Goal: Information Seeking & Learning: Compare options

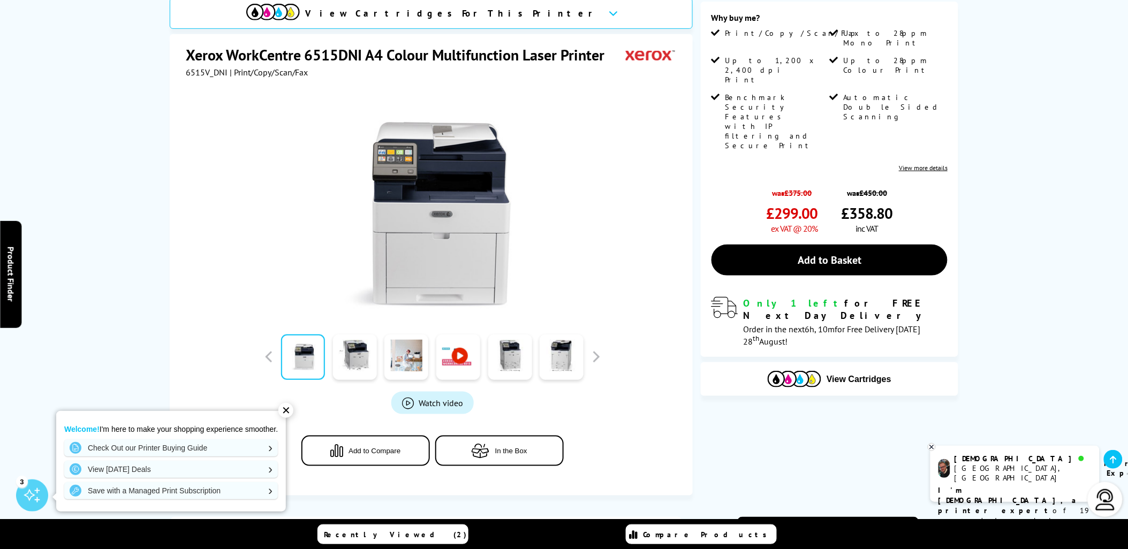
scroll to position [119, 0]
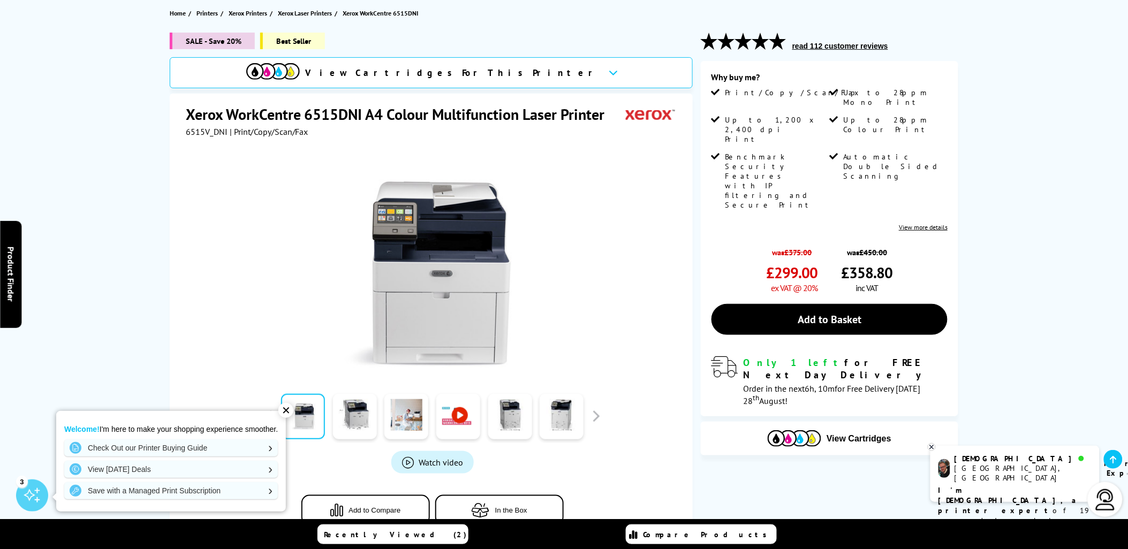
click at [284, 411] on div "✕" at bounding box center [285, 410] width 15 height 15
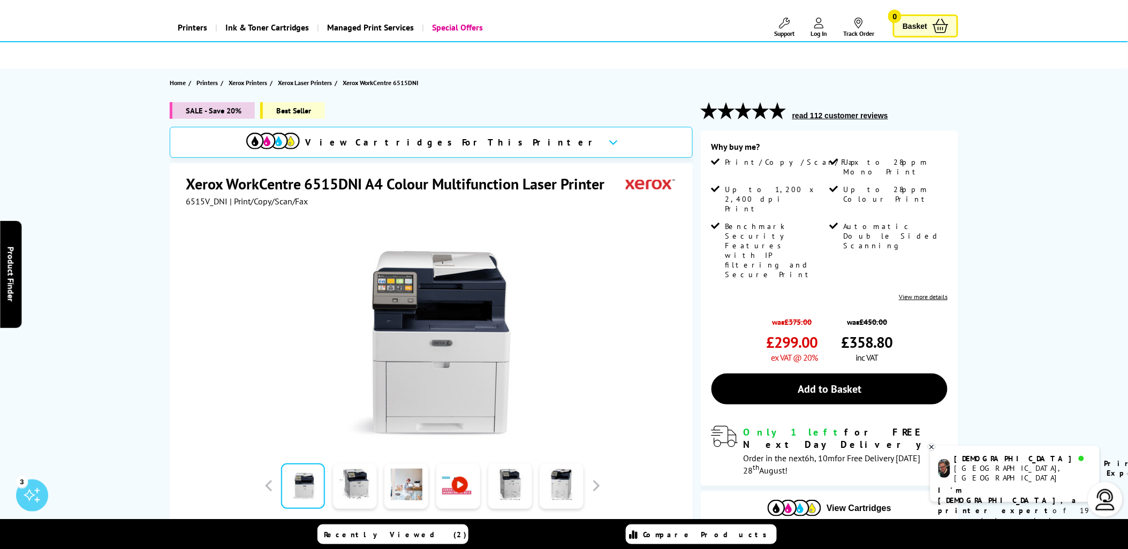
scroll to position [0, 0]
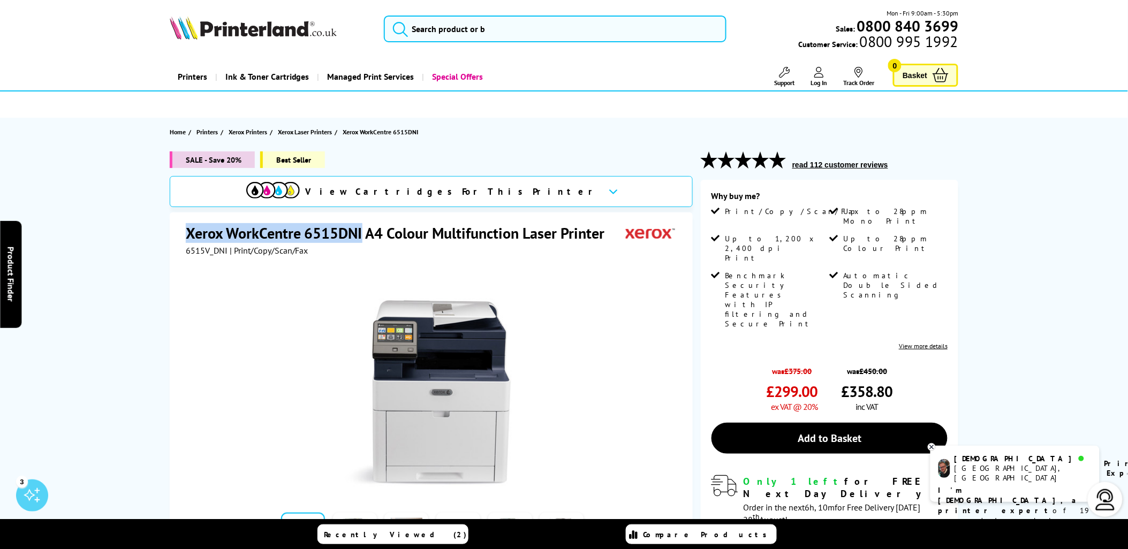
drag, startPoint x: 184, startPoint y: 231, endPoint x: 361, endPoint y: 233, distance: 177.2
click at [361, 233] on div "Xerox WorkCentre 6515DNI A4 Colour Multifunction Laser Printer 6515V_DNI | Prin…" at bounding box center [431, 444] width 523 height 462
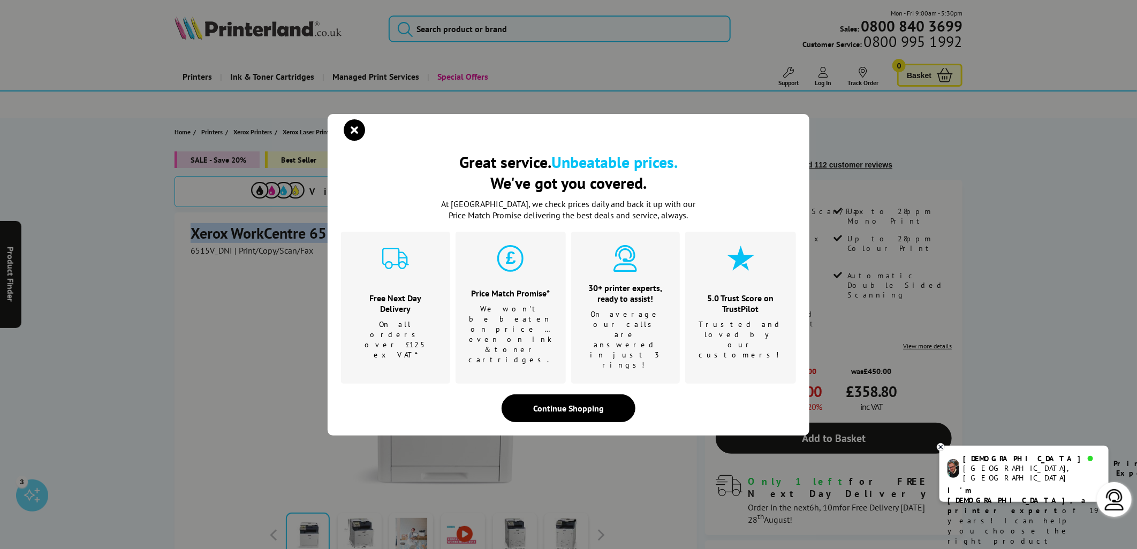
copy h1 "Xerox WorkCentre 6515DNI"
click at [351, 141] on icon "close modal" at bounding box center [354, 129] width 21 height 21
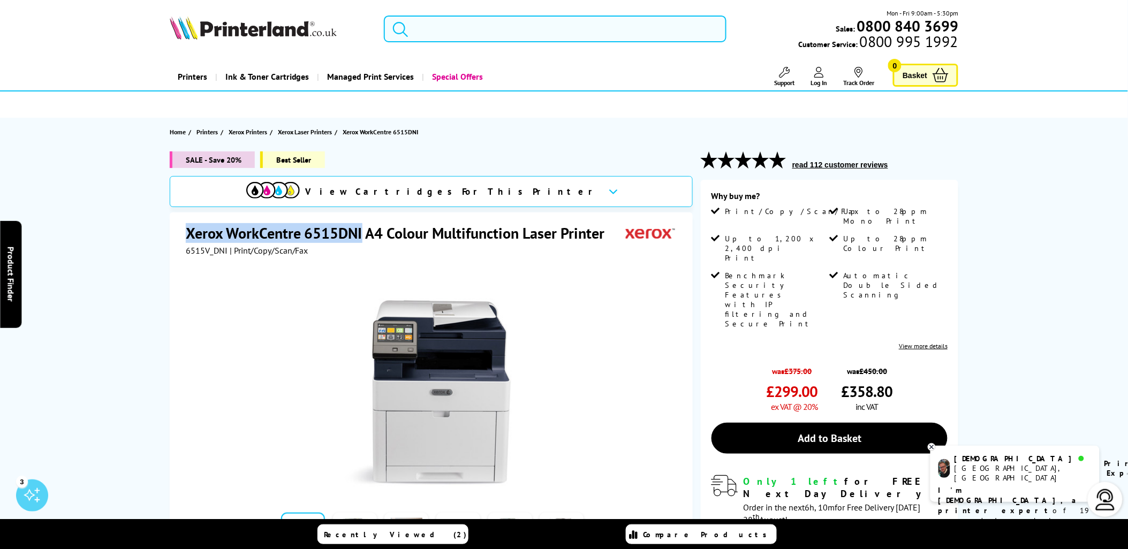
click at [438, 27] on input "search" at bounding box center [555, 29] width 343 height 27
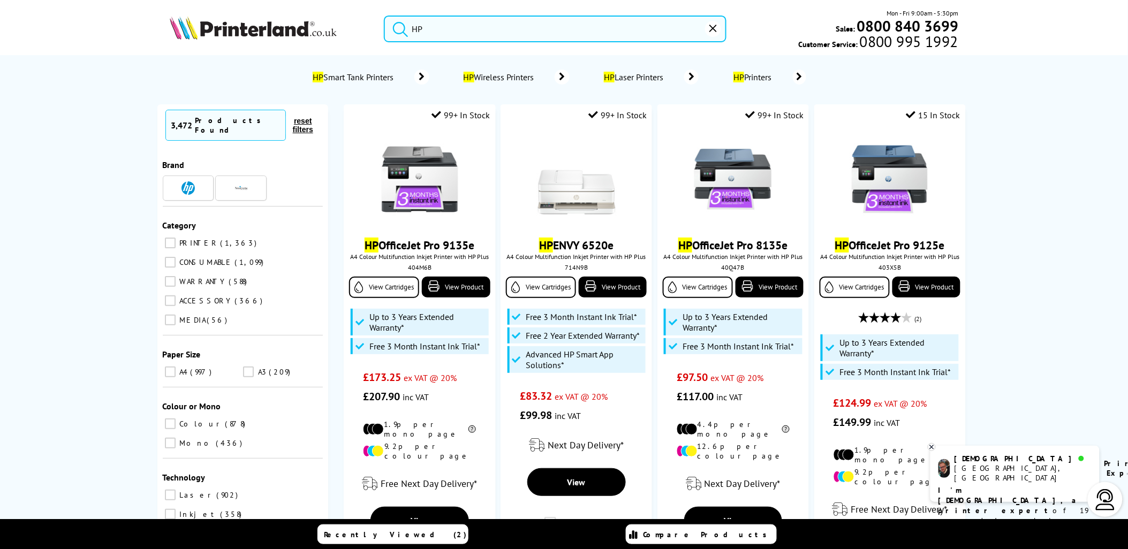
click at [384, 16] on button "submit" at bounding box center [397, 28] width 27 height 24
click at [440, 31] on input "HP" at bounding box center [555, 29] width 343 height 27
type input "HP"
click at [384, 16] on button "submit" at bounding box center [397, 28] width 27 height 24
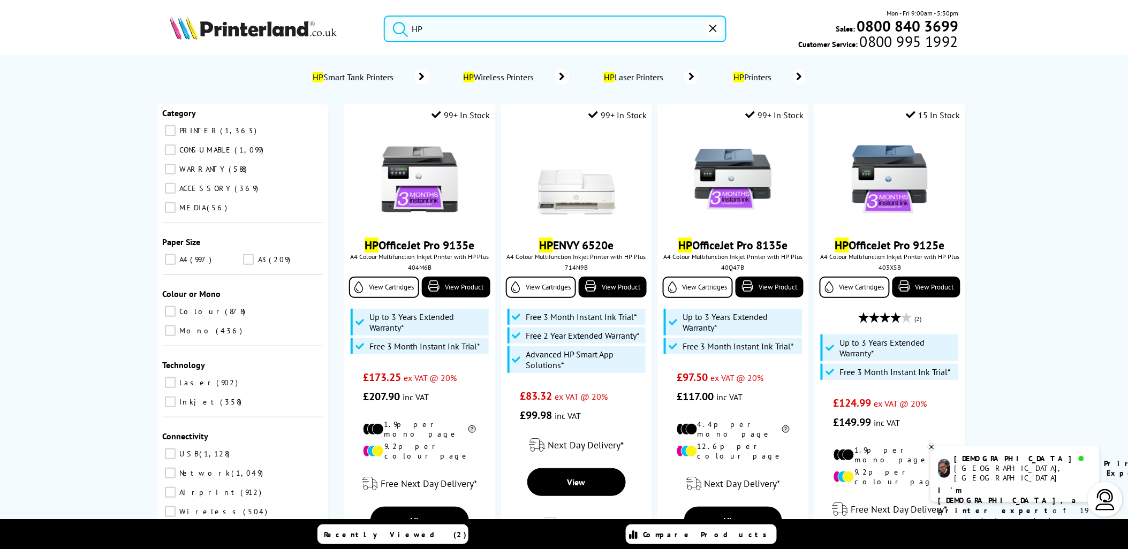
scroll to position [224, 0]
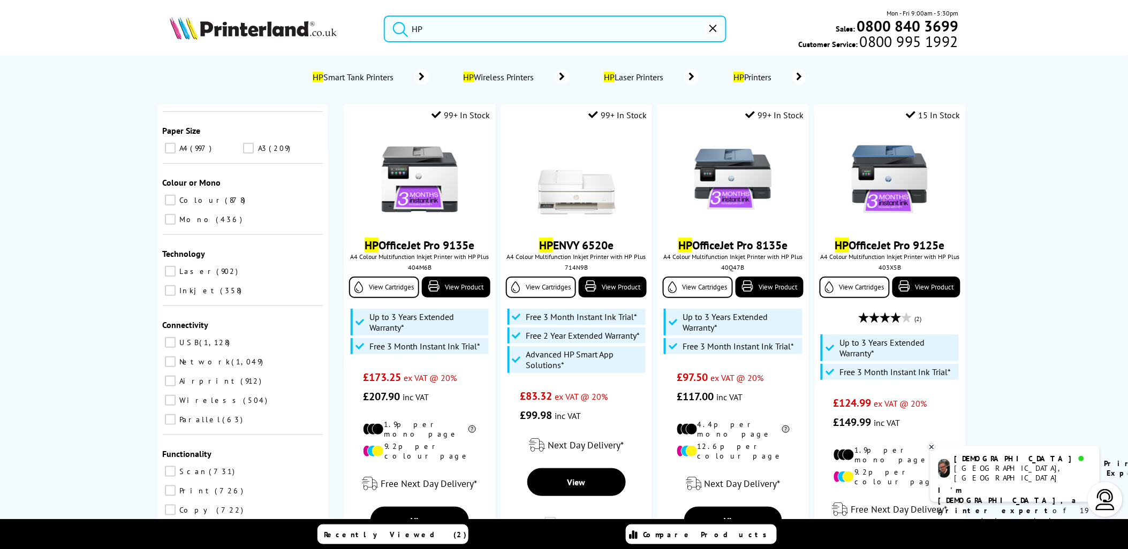
click at [165, 266] on input "Laser 902" at bounding box center [170, 271] width 11 height 11
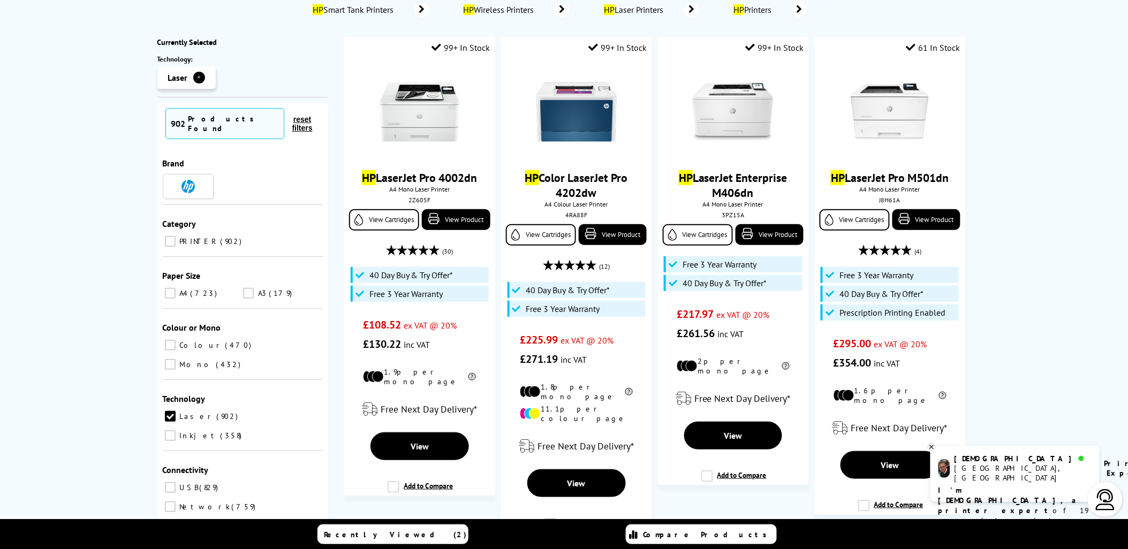
scroll to position [119, 0]
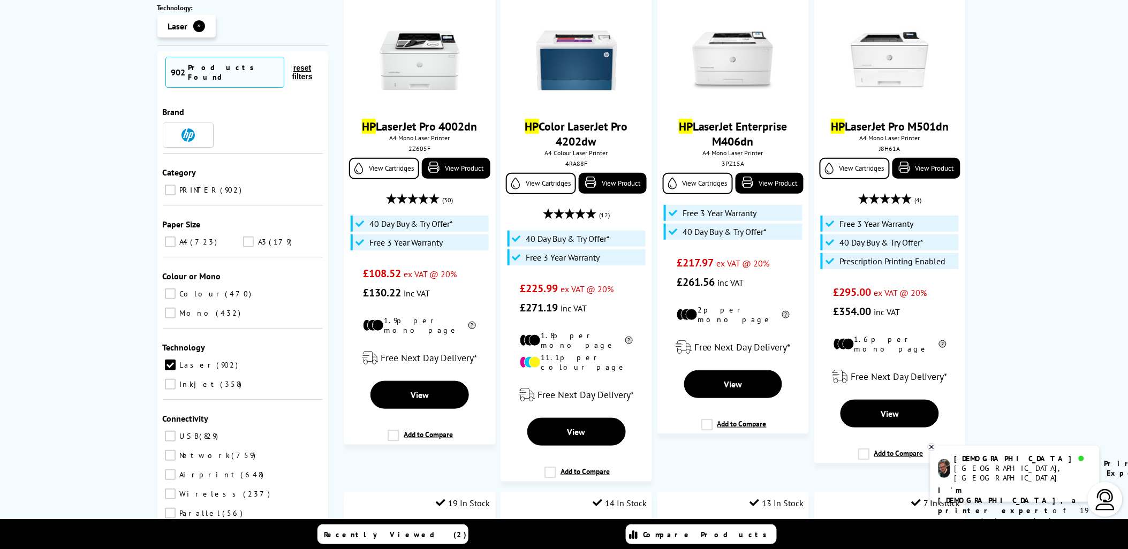
click at [165, 241] on input "A4 723" at bounding box center [170, 242] width 11 height 11
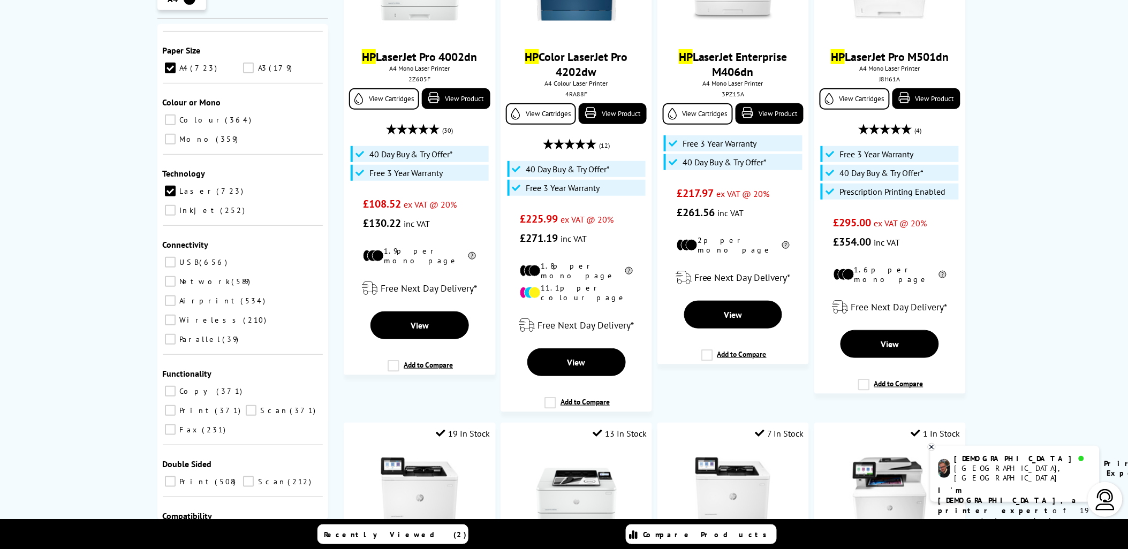
scroll to position [238, 0]
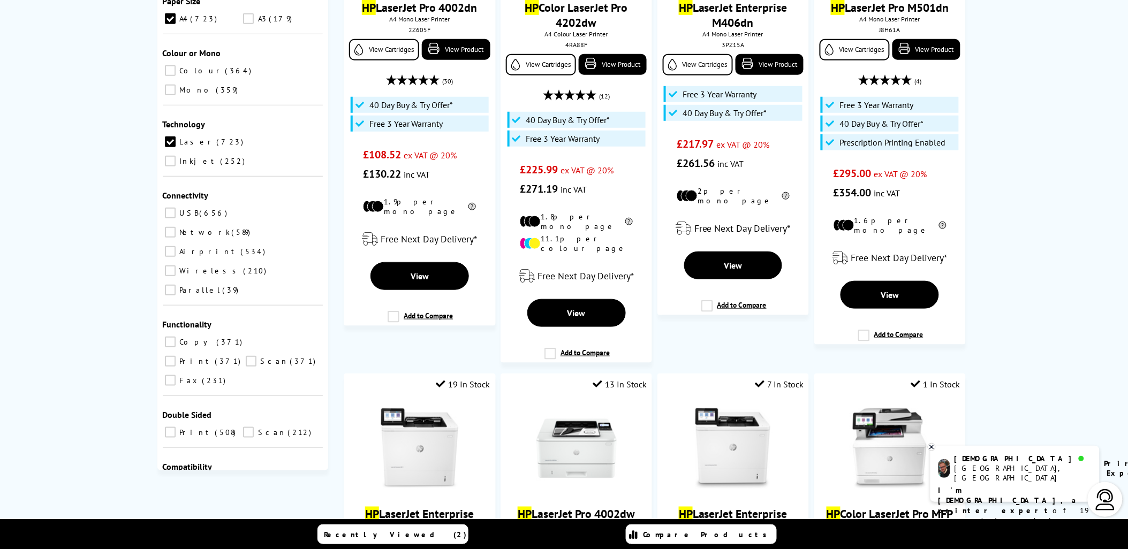
click at [169, 337] on input "Copy 371" at bounding box center [170, 342] width 11 height 11
checkbox input "true"
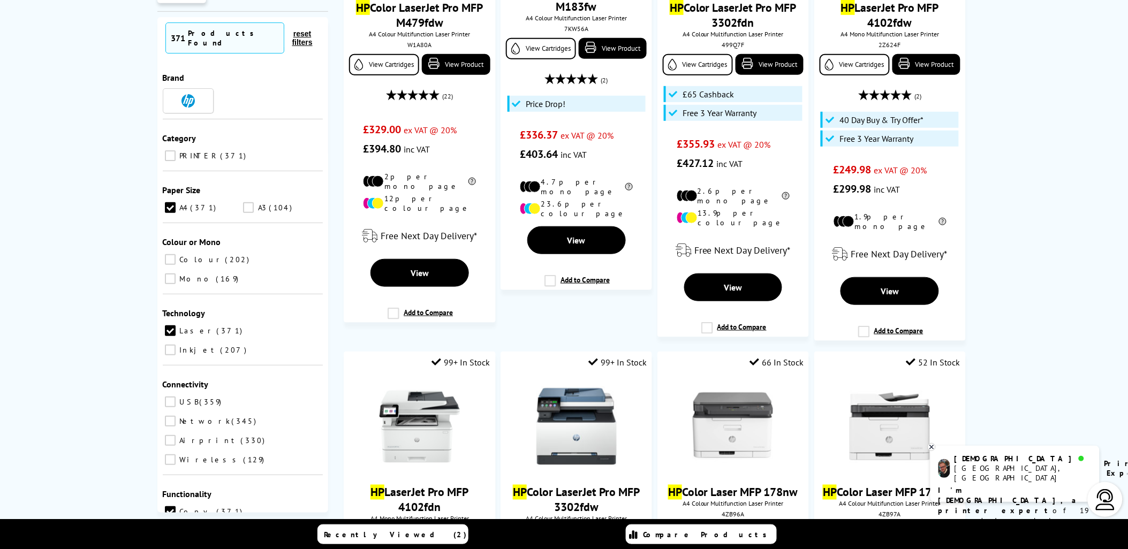
click at [168, 282] on div "371 Products Found reset filters Brand Category PRINTER 371 Paper Size A4 371 A…" at bounding box center [242, 265] width 171 height 496
drag, startPoint x: 169, startPoint y: 443, endPoint x: 171, endPoint y: 451, distance: 8.8
click at [169, 505] on ul "Copy 371 Print 371 Scan 371 Fax 231" at bounding box center [243, 534] width 160 height 58
click at [246, 526] on input "Scan 371" at bounding box center [251, 531] width 11 height 11
click at [243, 526] on input "Print 371" at bounding box center [248, 531] width 11 height 11
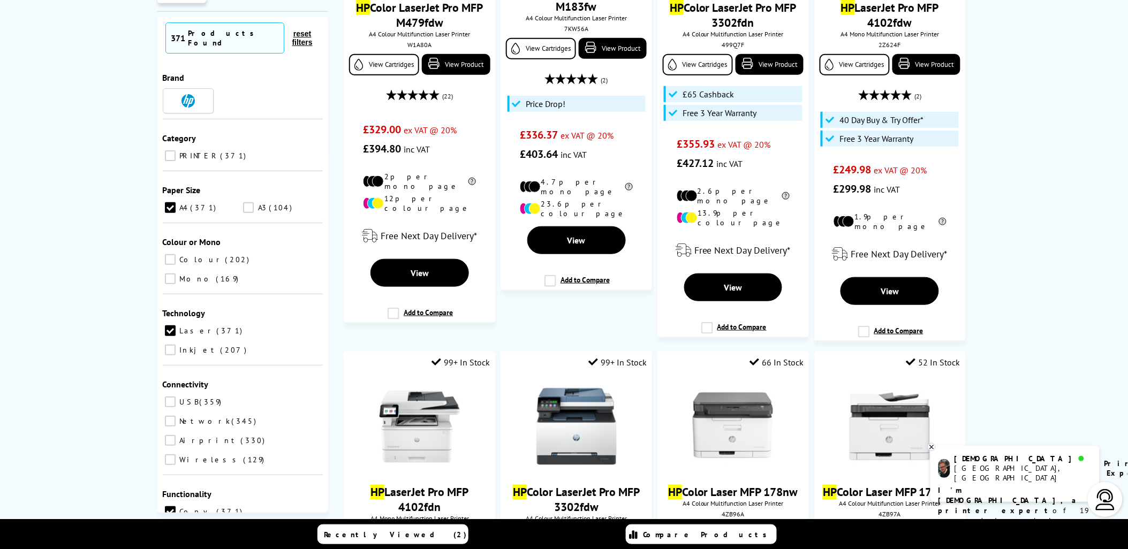
checkbox input "true"
